Goal: Task Accomplishment & Management: Complete application form

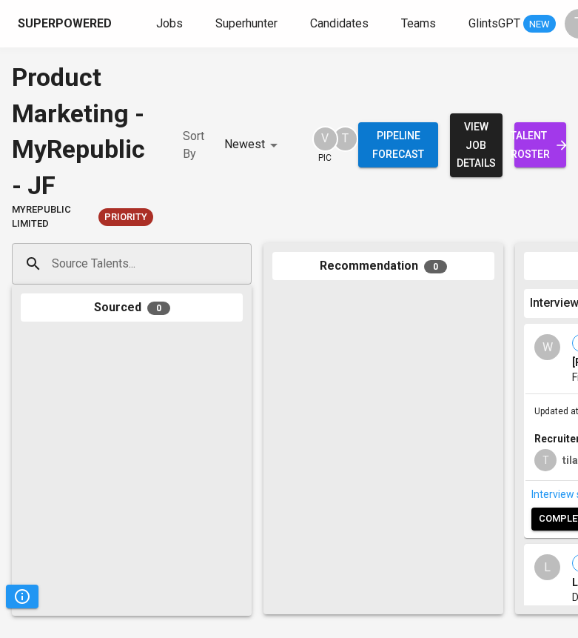
scroll to position [0, 15]
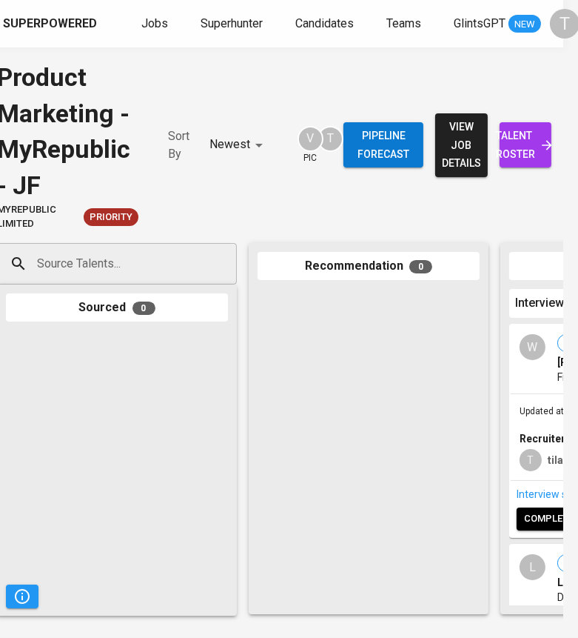
click at [152, 23] on span "Jobs" at bounding box center [154, 23] width 27 height 14
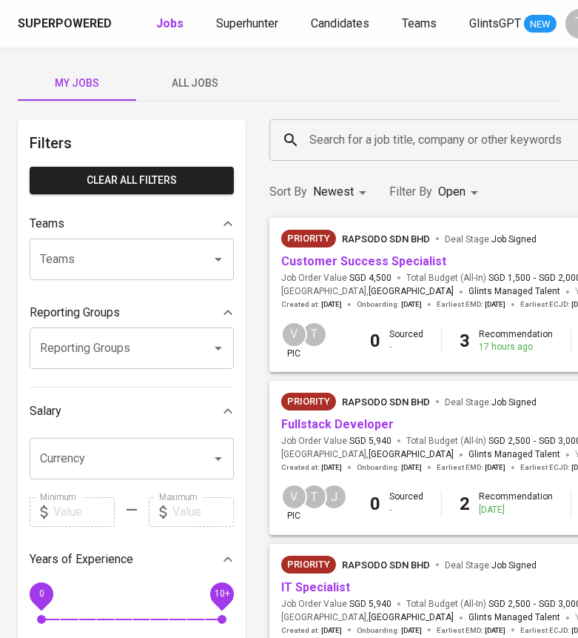
click at [324, 426] on link "Fullstack Developer" at bounding box center [337, 424] width 113 height 14
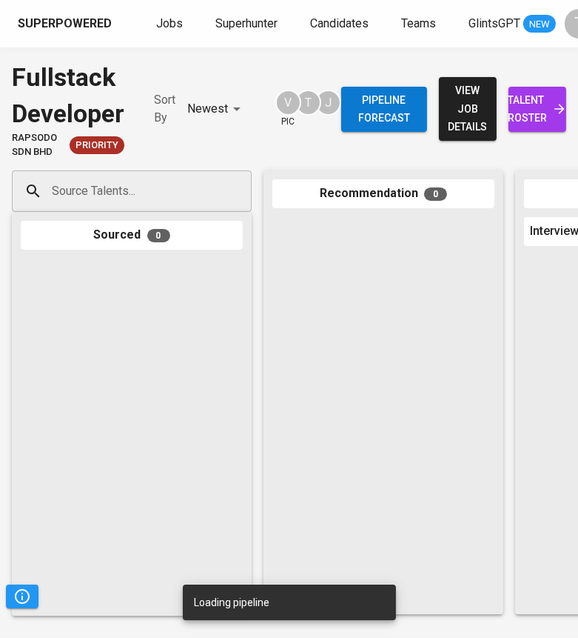
click at [153, 204] on input "Source Talents..." at bounding box center [126, 191] width 156 height 28
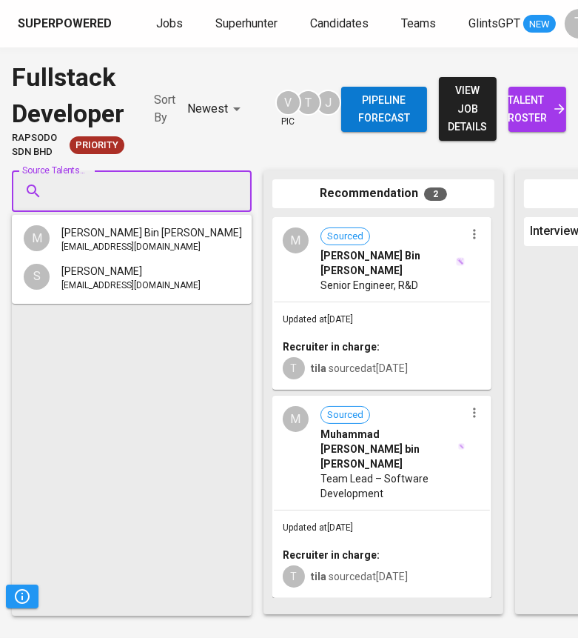
paste input "[EMAIL_ADDRESS][DOMAIN_NAME]"
type input "[EMAIL_ADDRESS][DOMAIN_NAME]"
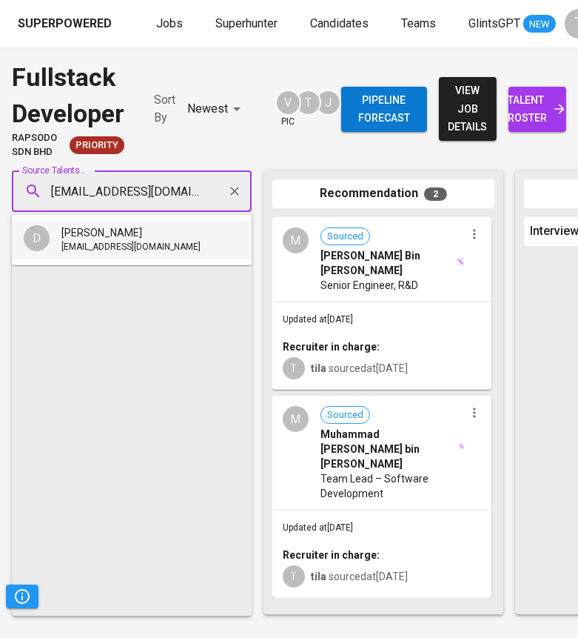
click at [145, 243] on span "[EMAIL_ADDRESS][DOMAIN_NAME]" at bounding box center [130, 247] width 139 height 15
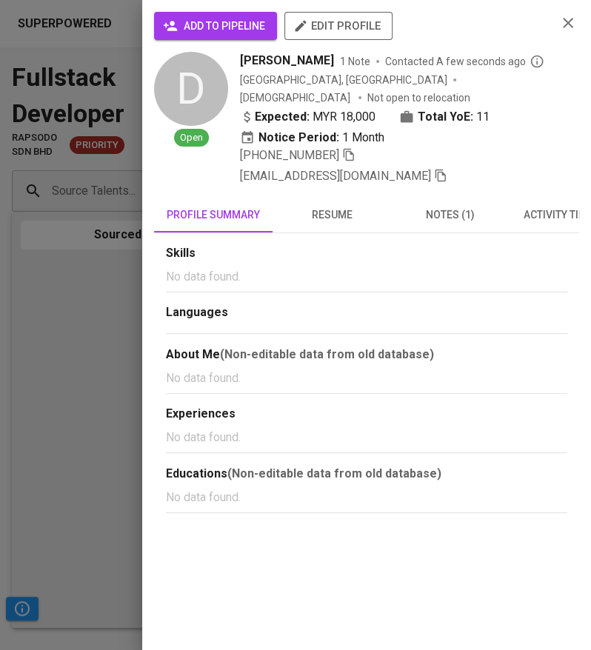
click at [241, 21] on span "add to pipeline" at bounding box center [215, 26] width 99 height 19
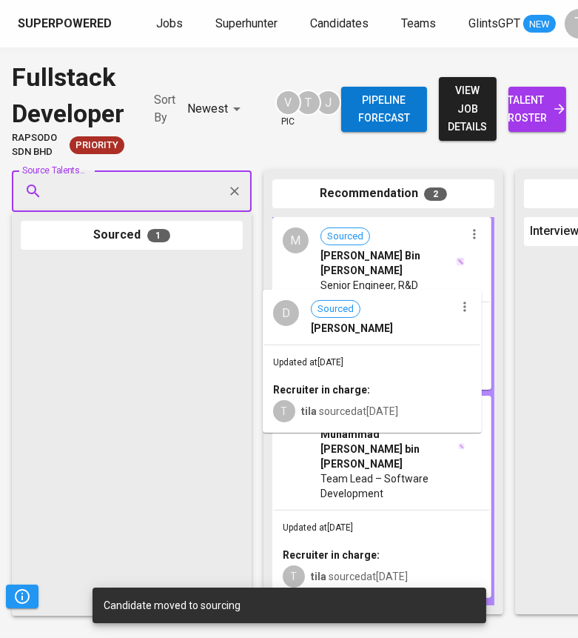
drag, startPoint x: 149, startPoint y: 331, endPoint x: 399, endPoint y: 362, distance: 252.3
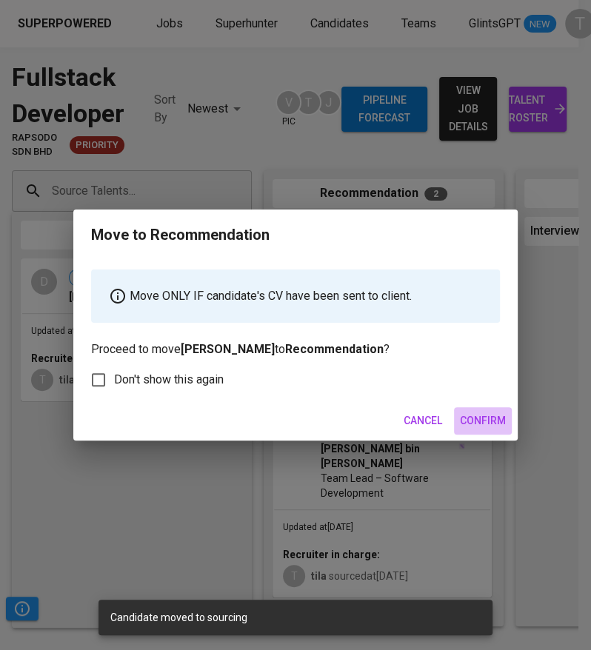
click at [473, 419] on span "Confirm" at bounding box center [483, 421] width 46 height 19
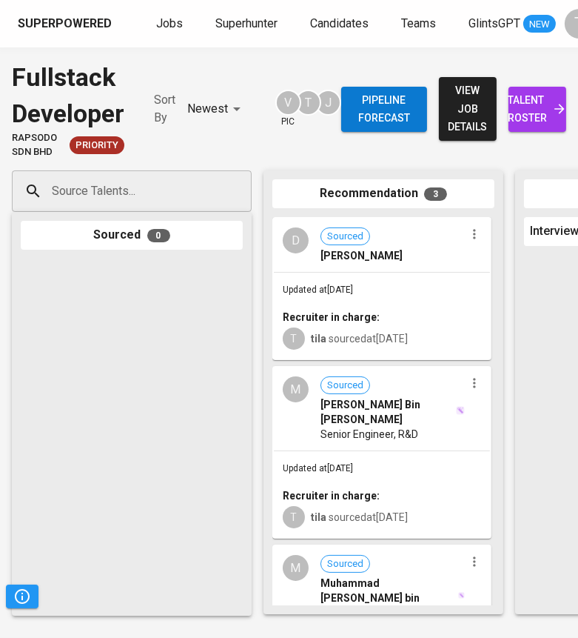
click at [156, 16] on span "Jobs" at bounding box center [169, 23] width 27 height 14
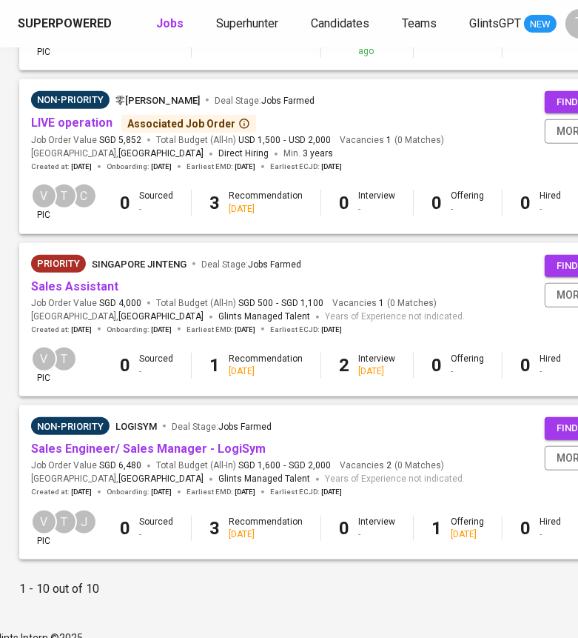
scroll to position [1301, 250]
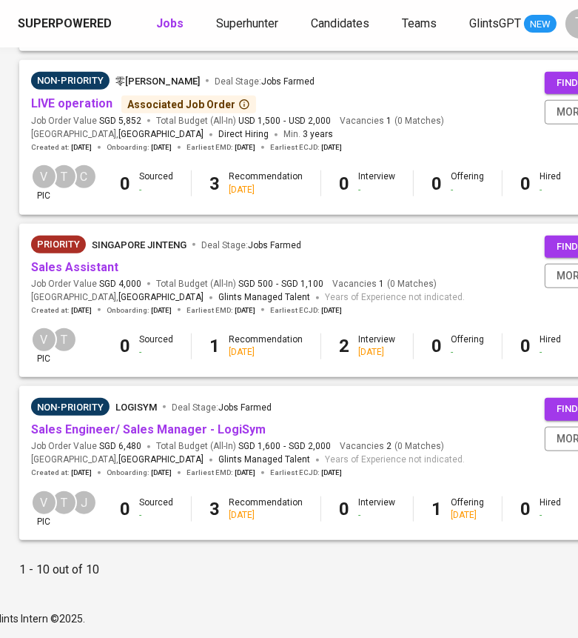
click at [95, 260] on link "Sales Assistant" at bounding box center [74, 267] width 87 height 14
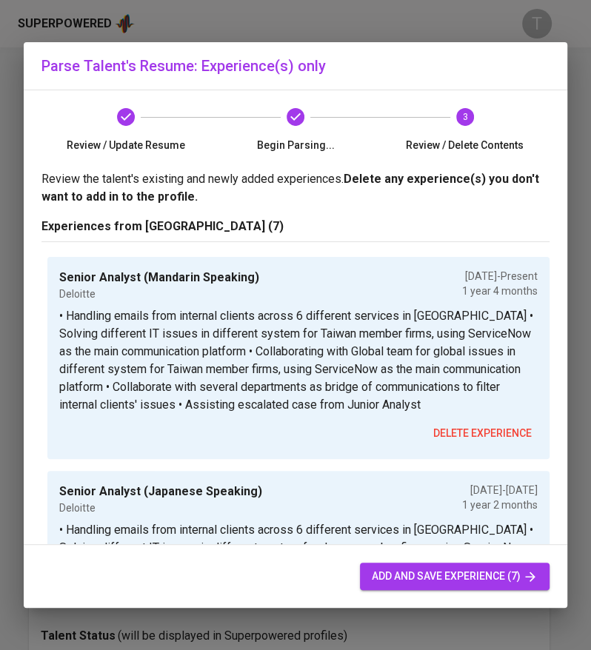
click at [436, 574] on span "add and save experience (7)" at bounding box center [455, 576] width 166 height 19
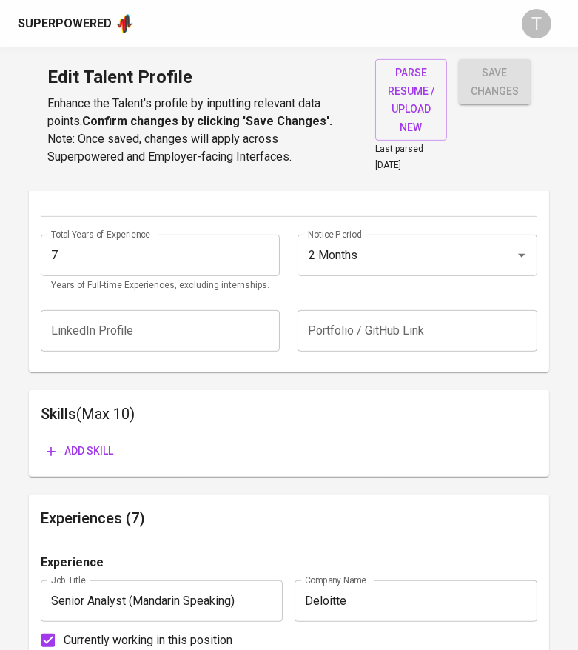
scroll to position [587, 0]
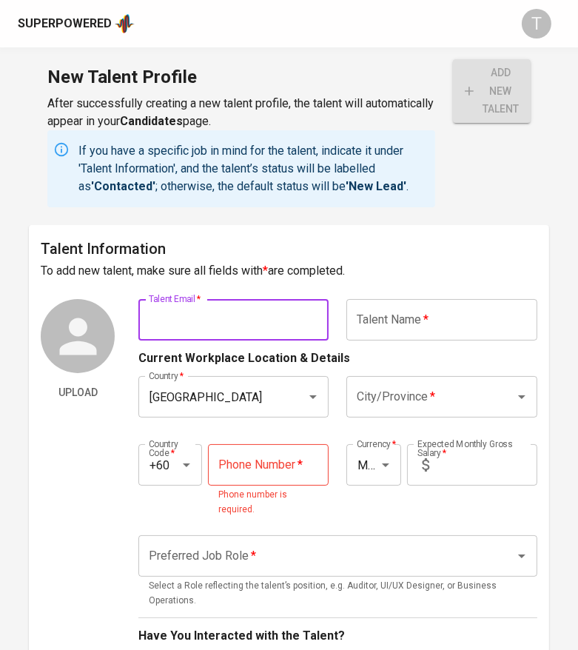
click at [190, 332] on input "text" at bounding box center [234, 319] width 190 height 41
paste input "to give you some overview, the role is a permanent and on-site role located in …"
type input "to give you some overview, the role is a permanent and on-site role located in …"
click at [213, 325] on input "to give you some overview, the role is a permanent and on-site role located in …" at bounding box center [234, 319] width 190 height 41
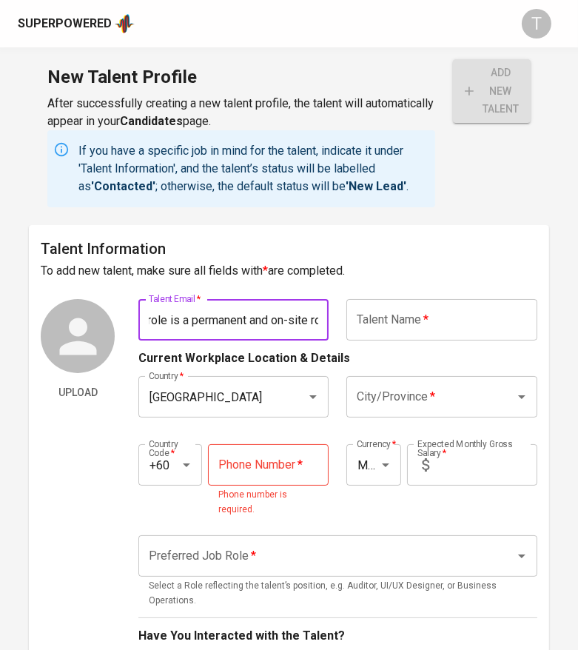
scroll to position [0, 0]
drag, startPoint x: 322, startPoint y: 320, endPoint x: 74, endPoint y: 323, distance: 248.2
click at [74, 323] on div "Upload Talent Email   * to give you some overview, the role is a permanent and …" at bounding box center [289, 647] width 497 height 697
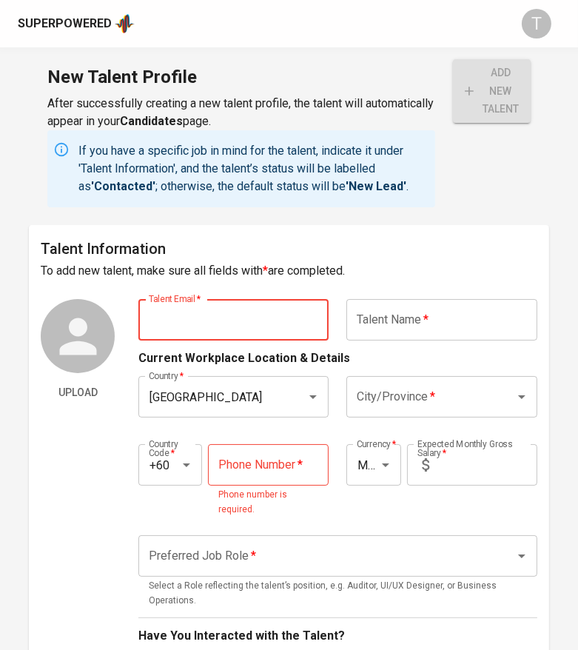
click at [184, 317] on input "text" at bounding box center [234, 319] width 190 height 41
type input "[EMAIL_ADDRESS][DOMAIN_NAME]"
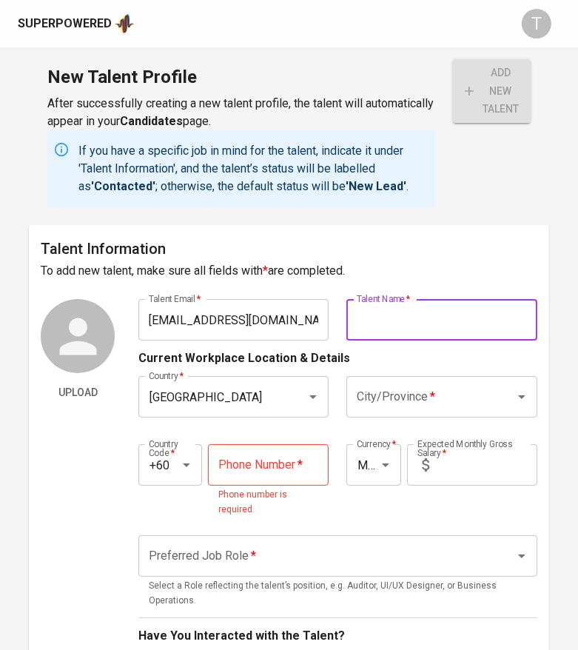
click at [386, 319] on input "text" at bounding box center [442, 319] width 190 height 41
type input "[PERSON_NAME]"
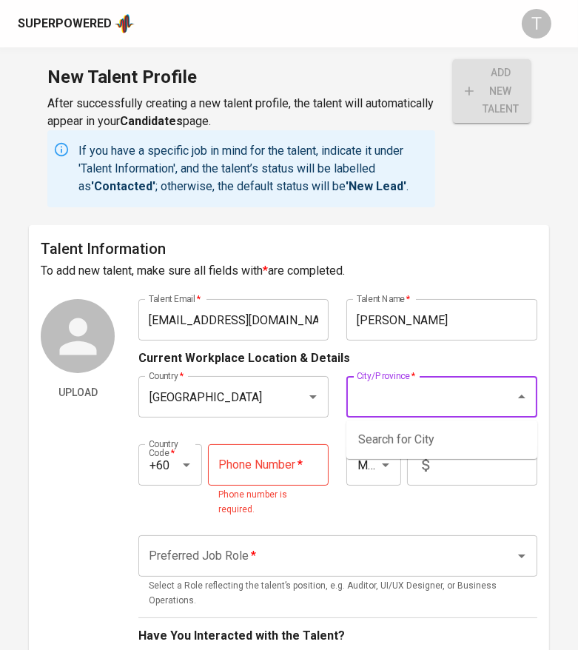
click at [399, 387] on input "City/Province   *" at bounding box center [421, 397] width 136 height 28
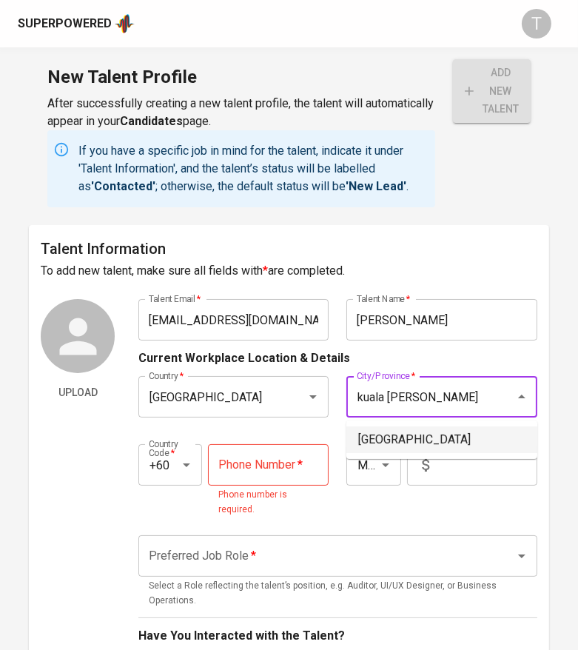
click at [405, 438] on li "[GEOGRAPHIC_DATA]" at bounding box center [442, 440] width 191 height 27
type input "[GEOGRAPHIC_DATA]"
click at [290, 464] on input "tel" at bounding box center [268, 464] width 121 height 41
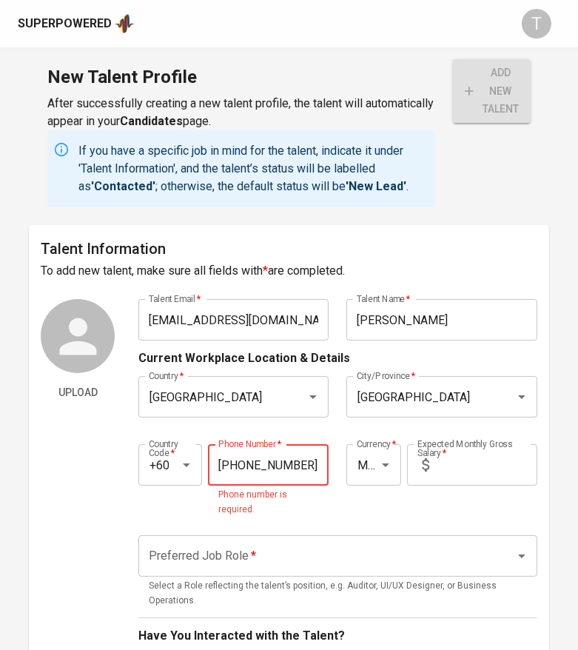
type input "[PHONE_NUMBER]"
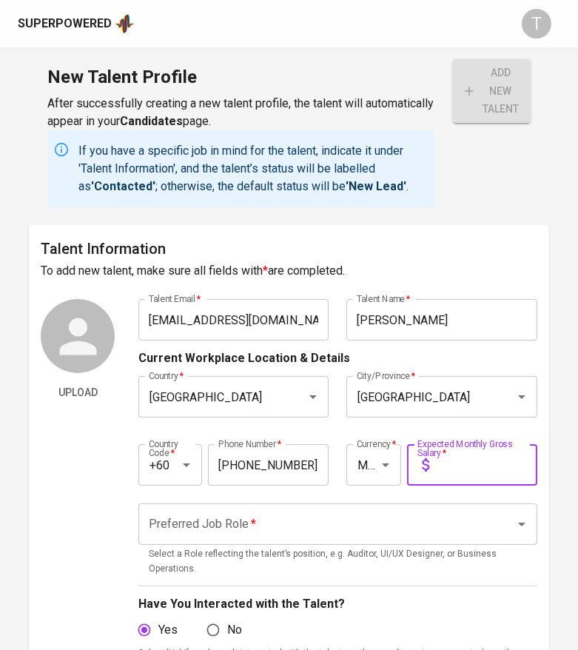
click at [501, 468] on input "text" at bounding box center [487, 464] width 102 height 41
type input "18,000"
click at [304, 517] on input "Preferred Job Role   *" at bounding box center [317, 524] width 344 height 28
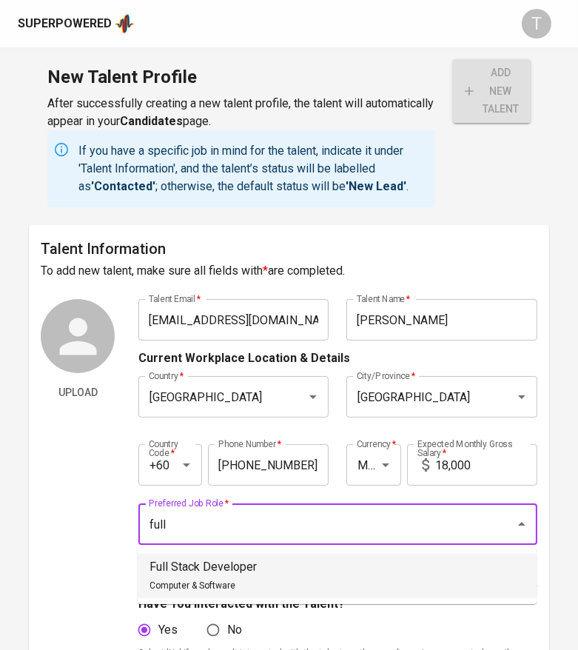
click at [301, 561] on li "Full Stack Developer Computer & Software" at bounding box center [337, 576] width 399 height 44
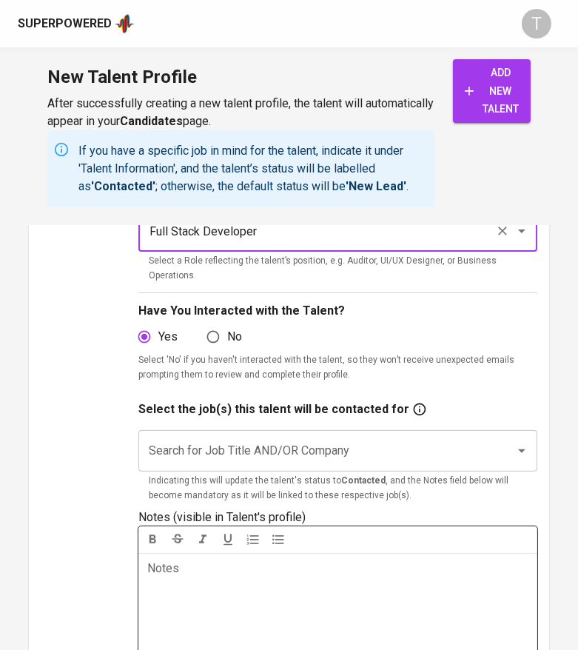
scroll to position [296, 0]
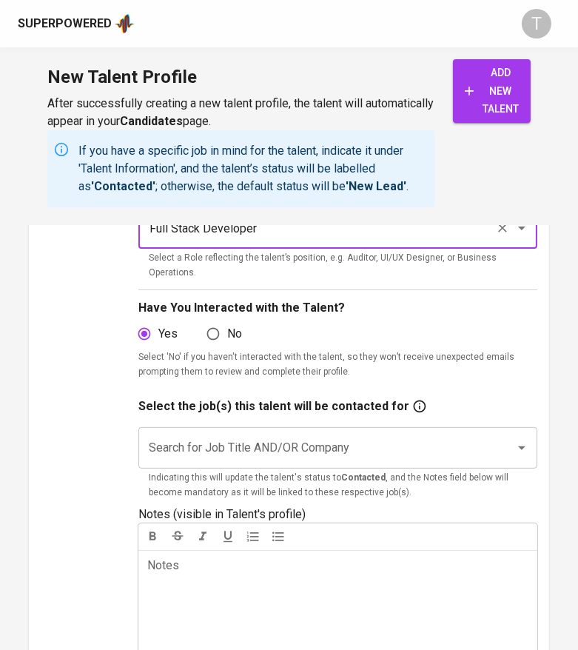
click at [316, 464] on div "Search for Job Title AND/OR Company" at bounding box center [338, 447] width 399 height 41
type input "Full Stack Developer"
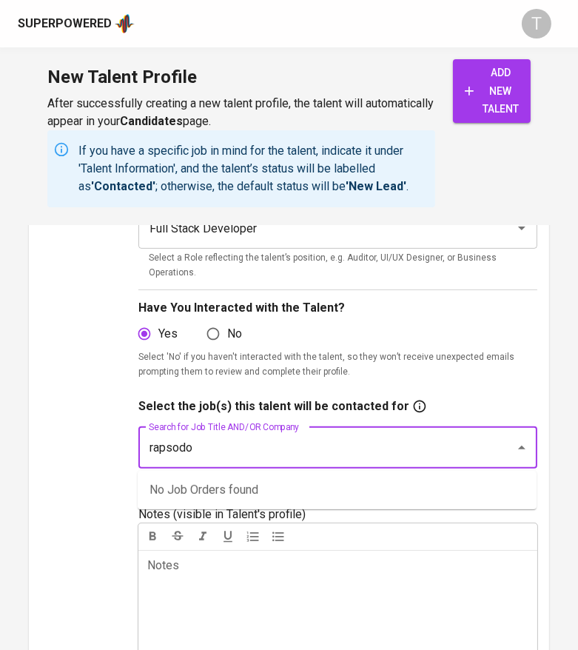
click at [293, 447] on input "rapsodo" at bounding box center [317, 448] width 344 height 28
type input "full"
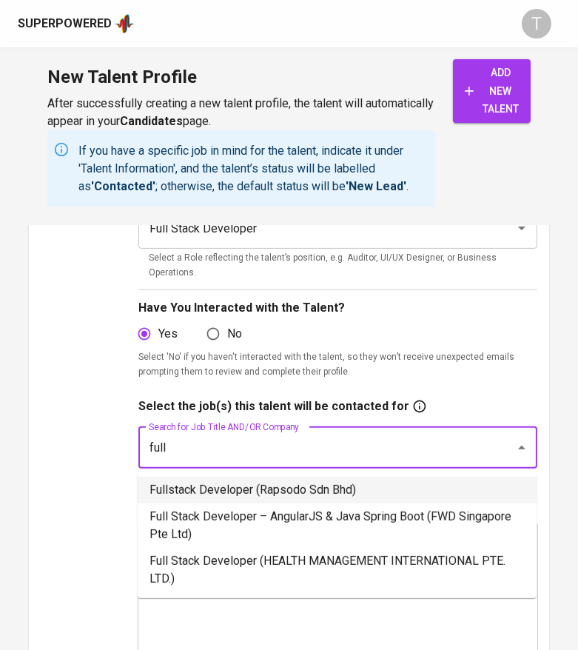
click at [296, 487] on li "Fullstack Developer (Rapsodo Sdn Bhd)" at bounding box center [337, 490] width 399 height 27
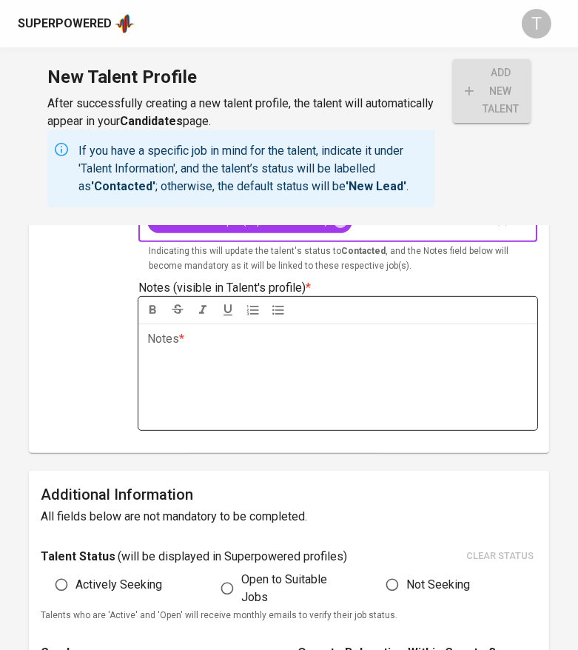
scroll to position [538, 0]
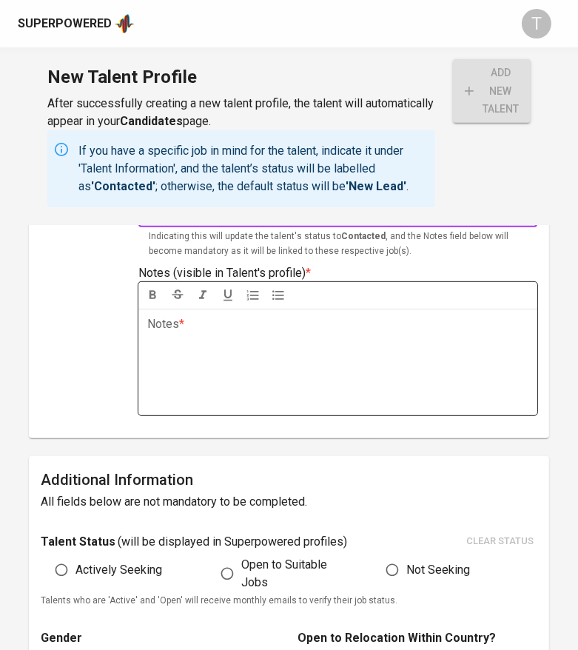
click at [278, 359] on div "Notes * ﻿" at bounding box center [338, 362] width 399 height 107
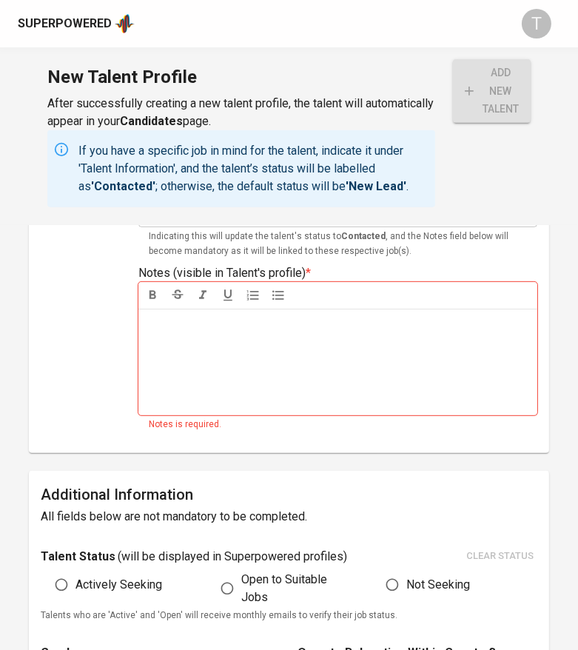
click at [205, 360] on div "Notes * ﻿" at bounding box center [338, 362] width 399 height 107
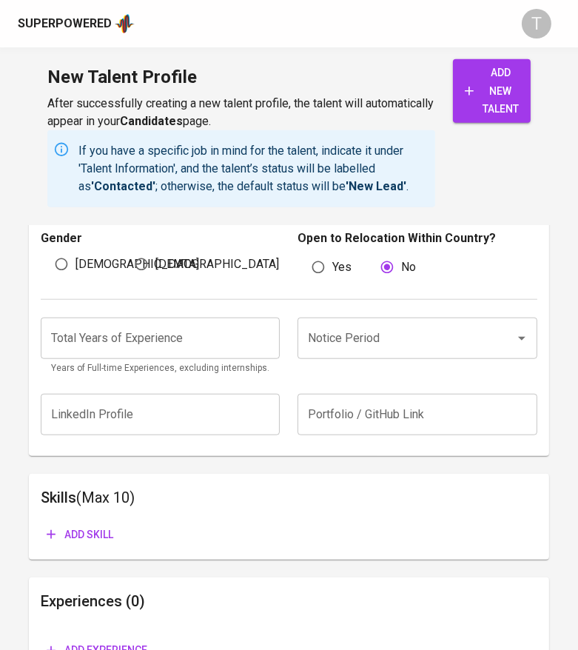
scroll to position [1321, 0]
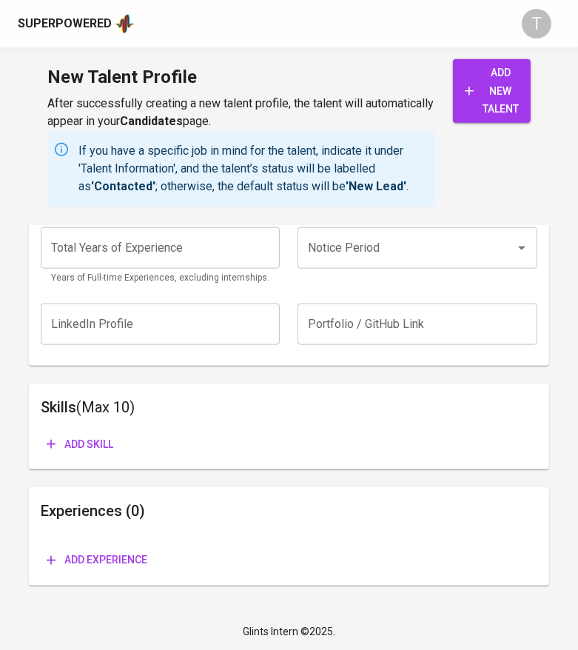
drag, startPoint x: 149, startPoint y: 336, endPoint x: 436, endPoint y: 683, distance: 450.9
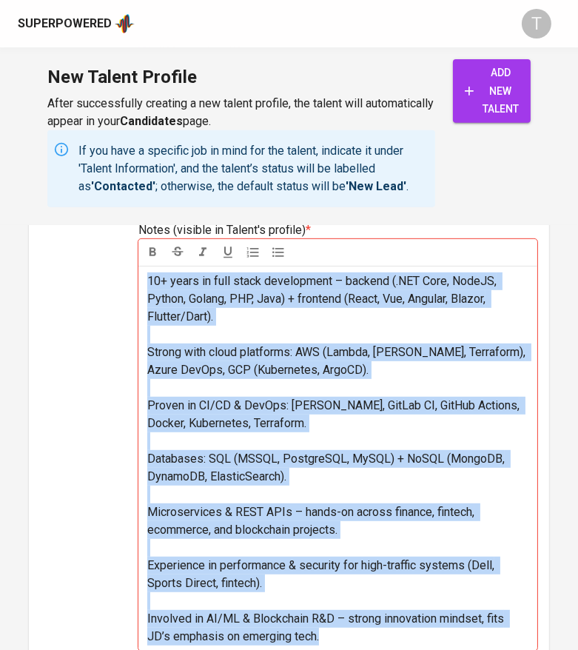
scroll to position [0, 0]
click at [276, 247] on icon "button" at bounding box center [278, 252] width 15 height 15
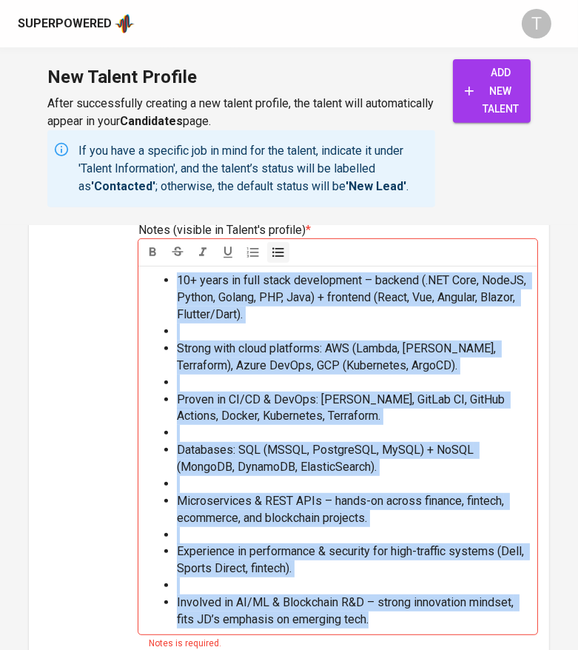
click at [171, 301] on ul "10+ years in full stack development – backend (.NET Core, NodeJS, Python, Golan…" at bounding box center [337, 451] width 381 height 356
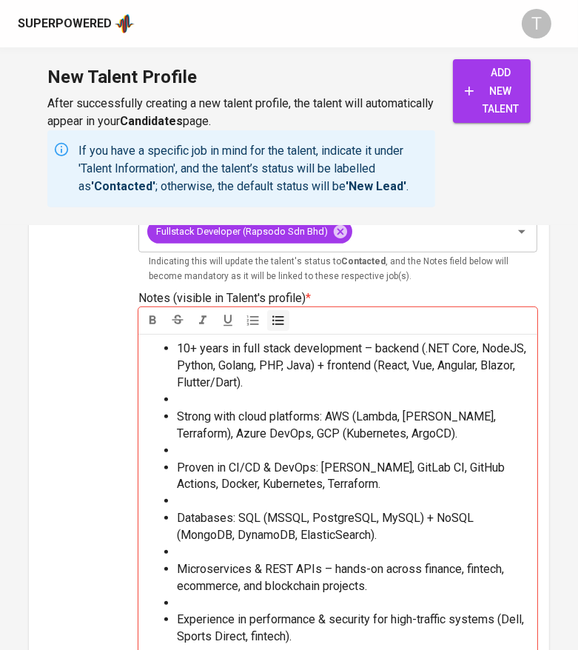
scroll to position [512, 0]
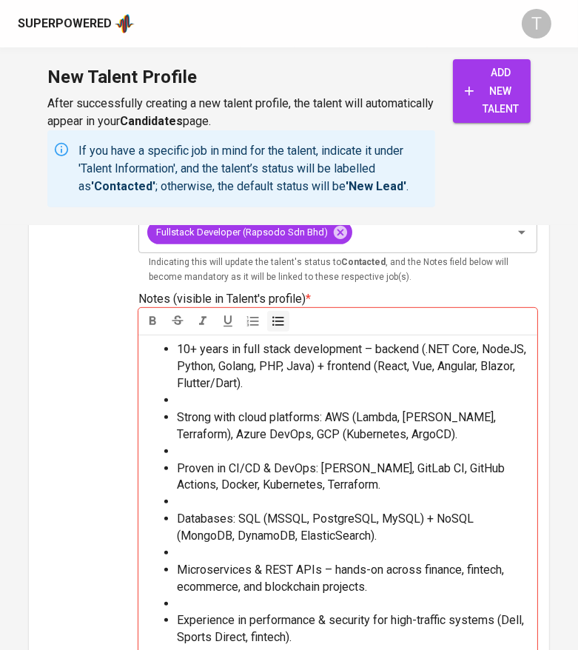
click at [177, 347] on li "10+ years in full stack development – backend (.NET Core, NodeJS, Python, Golan…" at bounding box center [353, 366] width 352 height 51
click at [181, 403] on li "﻿" at bounding box center [353, 401] width 352 height 17
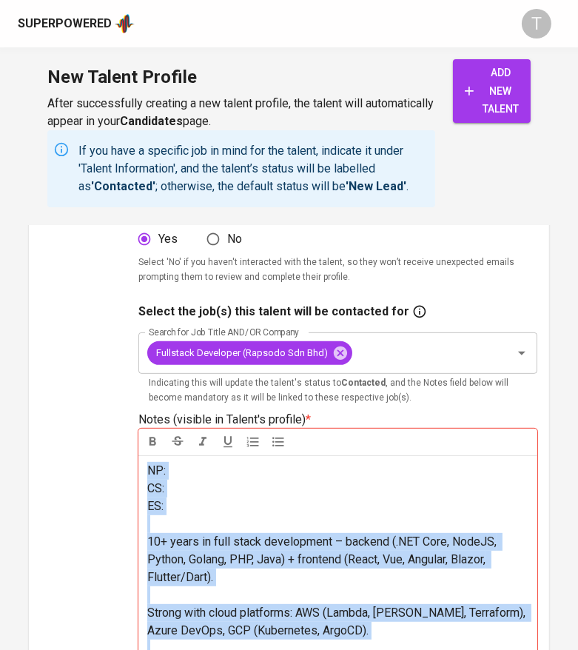
scroll to position [372, 0]
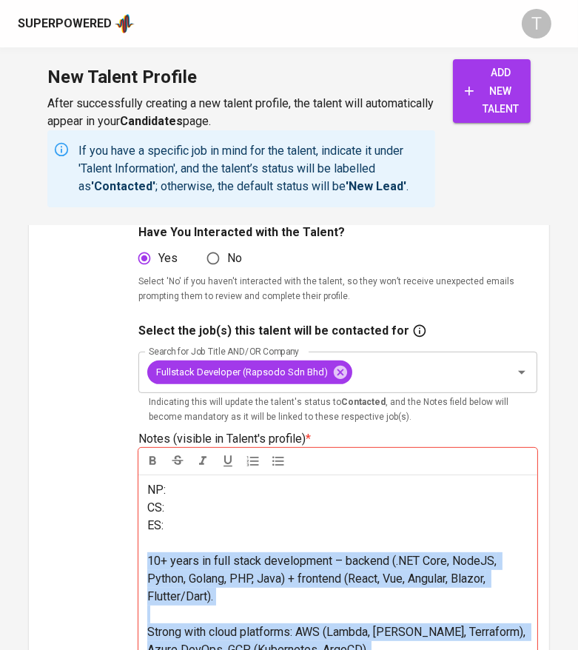
drag, startPoint x: 353, startPoint y: 326, endPoint x: 144, endPoint y: 568, distance: 319.4
click at [255, 460] on icon "button" at bounding box center [253, 461] width 15 height 15
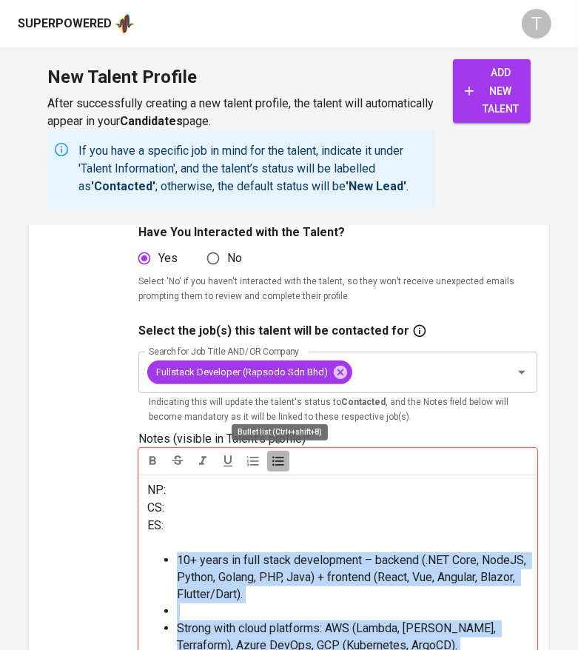
click at [276, 457] on icon "button" at bounding box center [278, 462] width 11 height 10
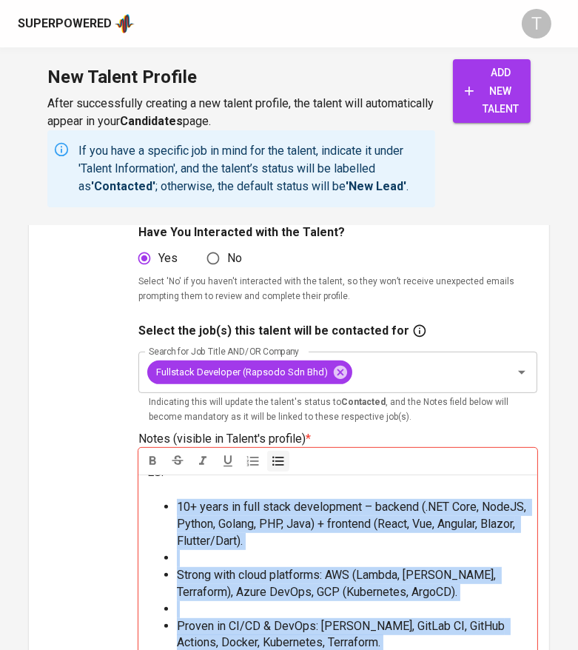
click at [207, 561] on li "﻿" at bounding box center [353, 558] width 352 height 17
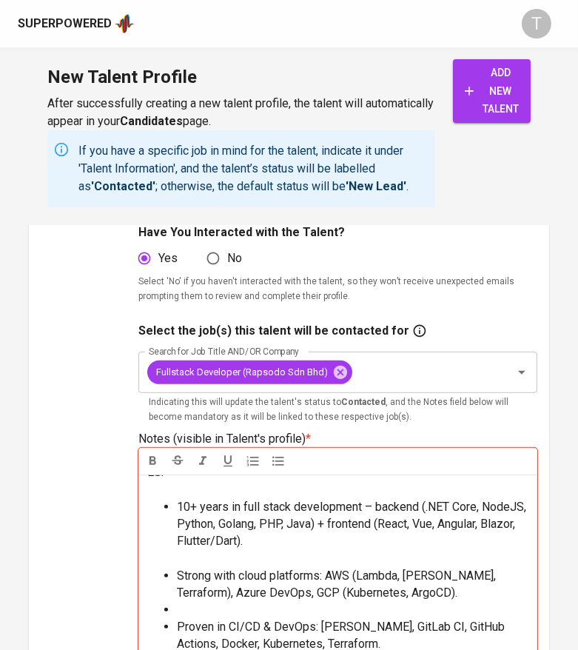
click at [207, 607] on li "﻿" at bounding box center [353, 610] width 352 height 17
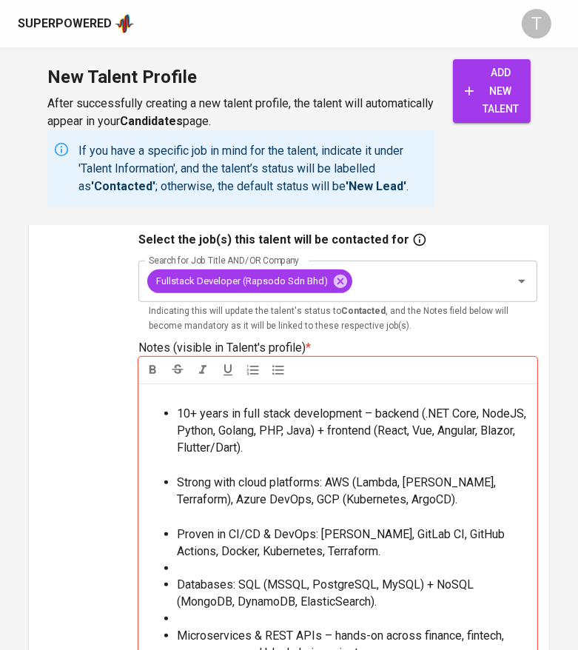
scroll to position [464, 0]
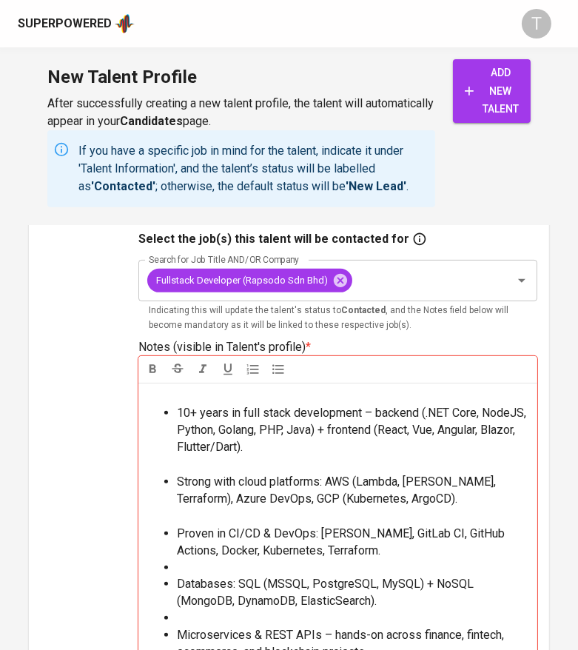
click at [201, 564] on li "﻿" at bounding box center [353, 568] width 352 height 17
click at [213, 619] on li "﻿" at bounding box center [353, 619] width 352 height 17
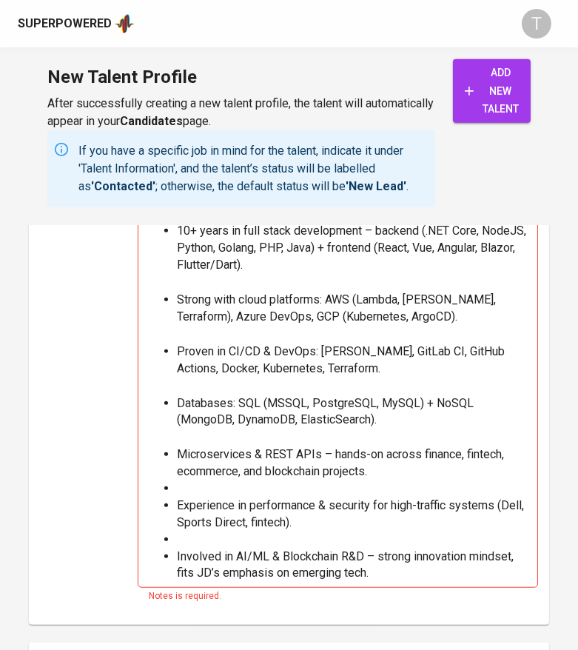
scroll to position [696, 0]
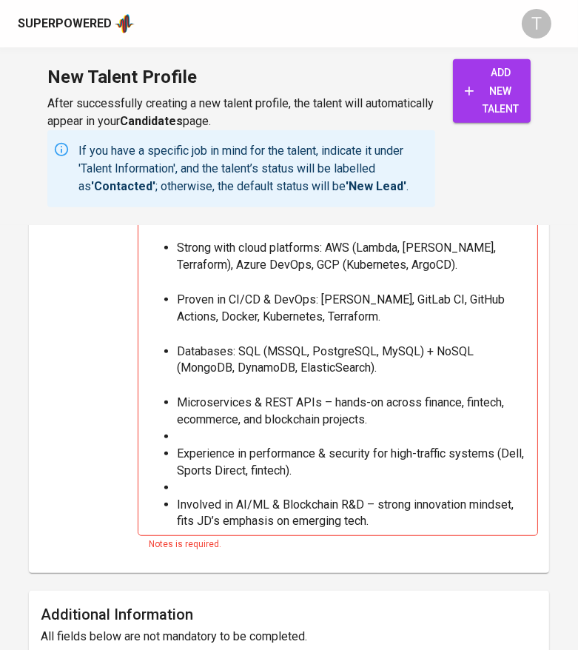
click at [199, 435] on li "﻿" at bounding box center [353, 437] width 352 height 17
click at [209, 493] on li "﻿" at bounding box center [353, 489] width 352 height 17
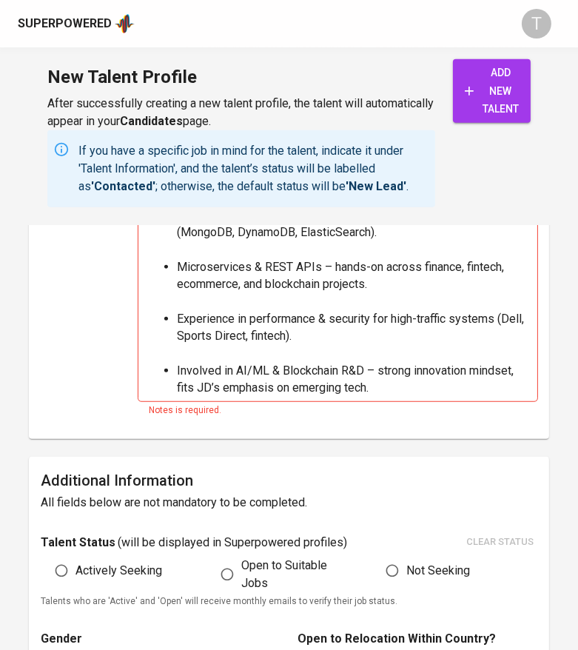
scroll to position [889, 0]
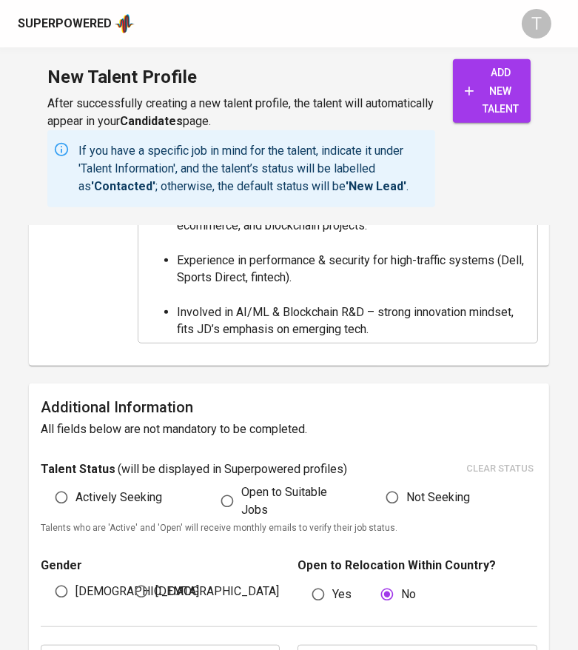
click at [133, 512] on div "Actively Seeking" at bounding box center [124, 502] width 166 height 36
click at [63, 487] on input "Actively Seeking" at bounding box center [61, 498] width 28 height 28
radio input "true"
click at [85, 599] on span "[DEMOGRAPHIC_DATA]" at bounding box center [138, 592] width 124 height 18
click at [76, 599] on input "[DEMOGRAPHIC_DATA]" at bounding box center [61, 592] width 28 height 28
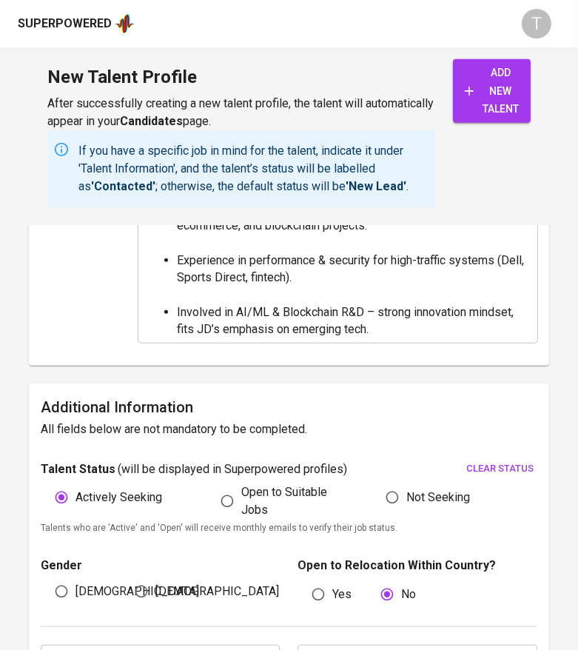
radio input "true"
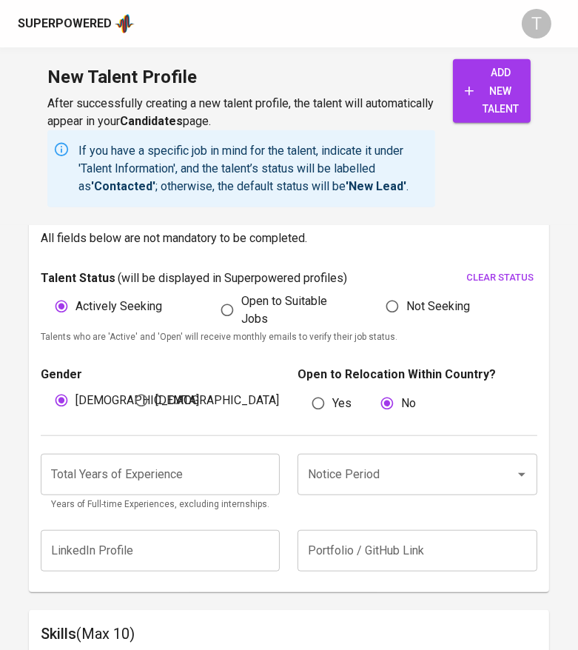
scroll to position [1087, 0]
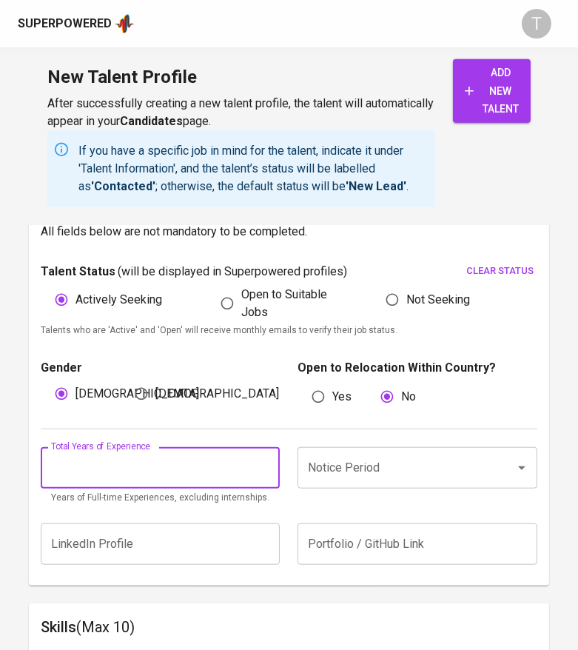
click at [73, 469] on input "number" at bounding box center [160, 467] width 239 height 41
type input "11"
click at [313, 459] on input "Notice Period" at bounding box center [396, 468] width 184 height 28
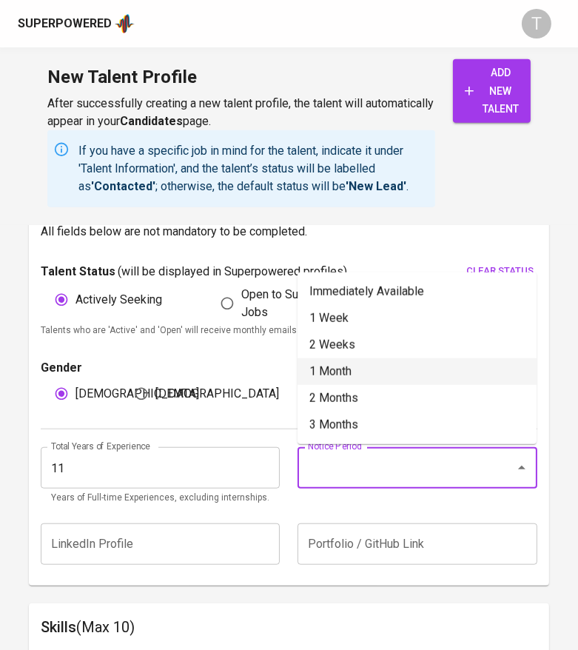
click at [333, 365] on li "1 Month" at bounding box center [417, 372] width 239 height 27
type input "1 Month"
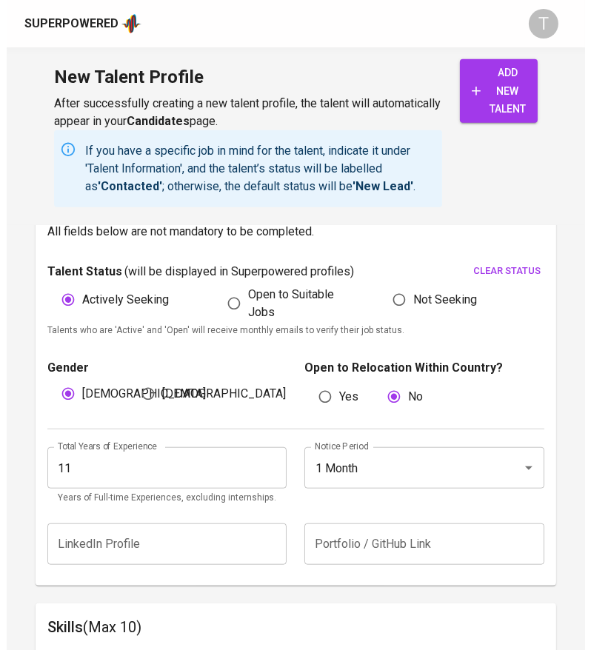
scroll to position [1307, 0]
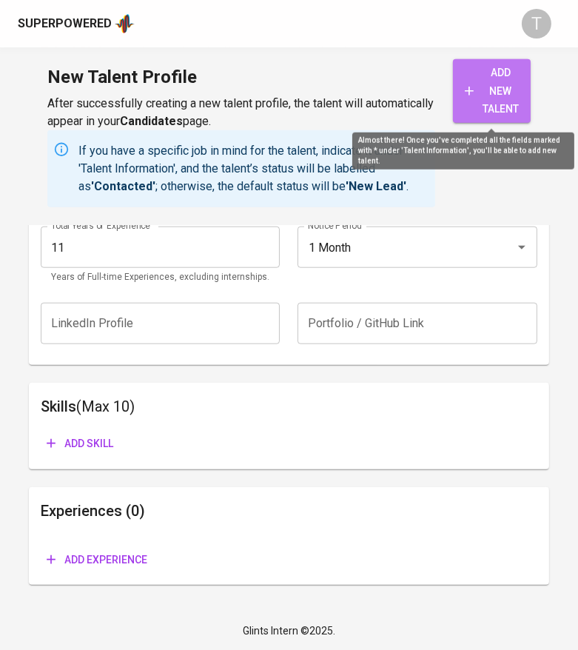
click at [475, 99] on span "add new talent" at bounding box center [492, 91] width 54 height 55
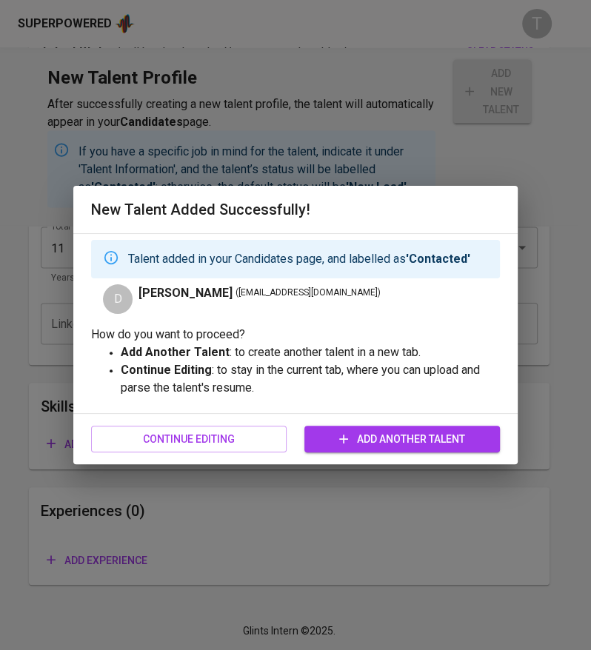
click at [258, 436] on span "Continue Editing" at bounding box center [189, 439] width 172 height 19
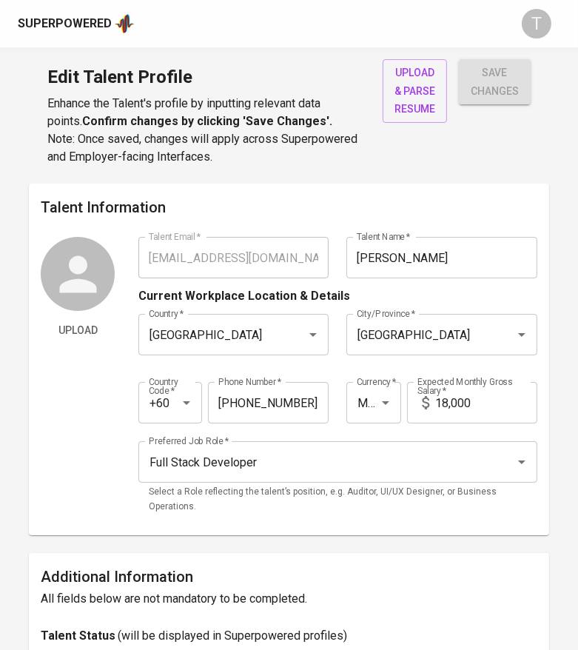
type input "[EMAIL_ADDRESS][DOMAIN_NAME]"
type input "[PERSON_NAME]"
type input "[GEOGRAPHIC_DATA]"
type input "+60"
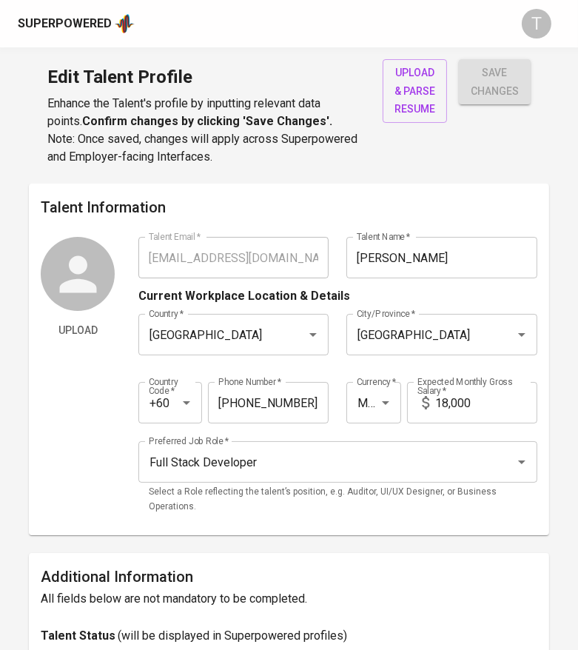
type input "[PHONE_NUMBER]"
type input "MYR"
type input "18,000"
type input "Full Stack Developer"
radio input "true"
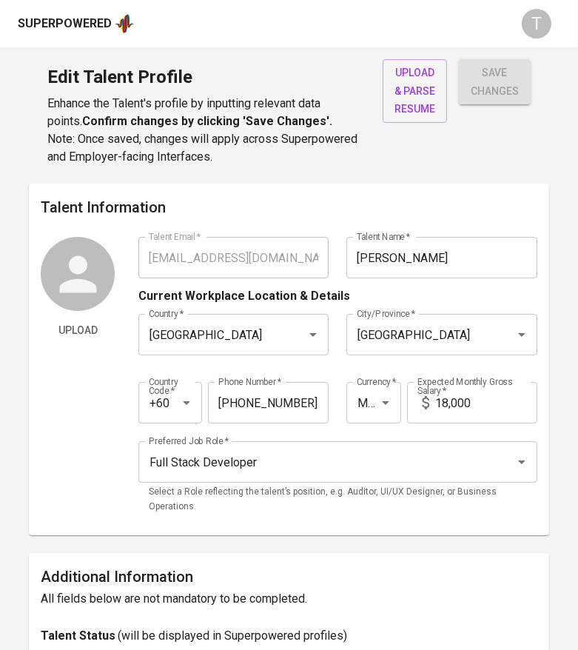
radio input "true"
type input "11"
type input "1 Month"
click at [421, 93] on span "upload & parse resume" at bounding box center [415, 91] width 41 height 55
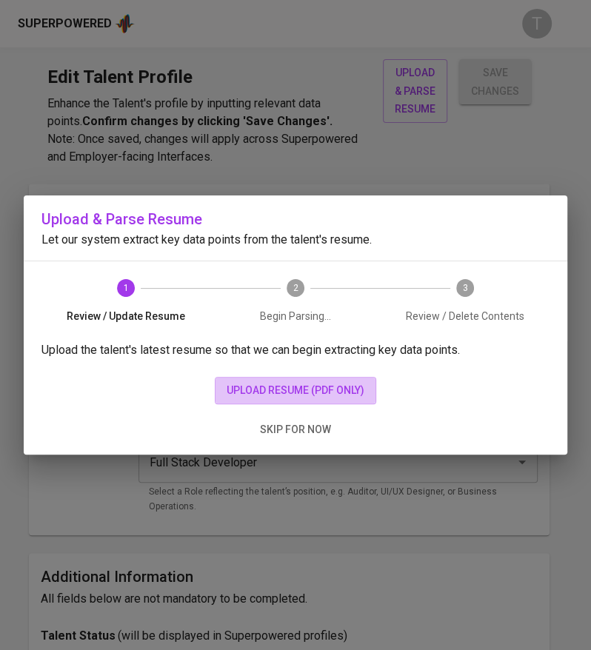
click at [284, 381] on span "upload resume (pdf only)" at bounding box center [296, 390] width 138 height 19
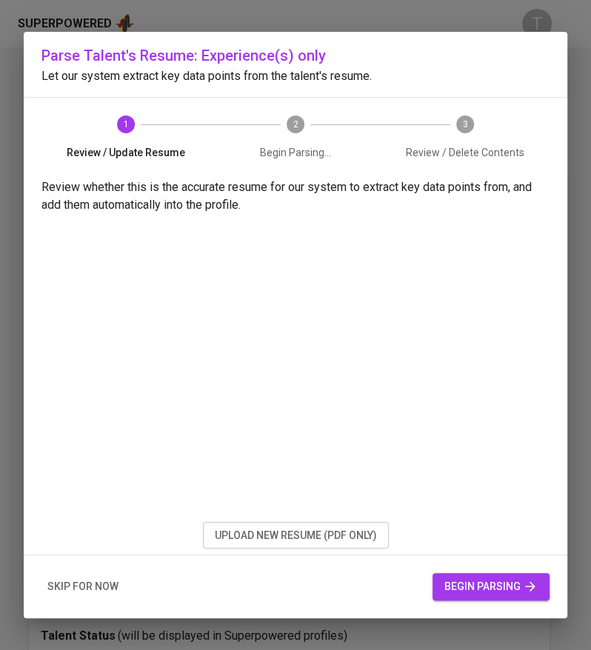
click at [467, 582] on span "begin parsing" at bounding box center [490, 587] width 93 height 19
